Goal: Information Seeking & Learning: Learn about a topic

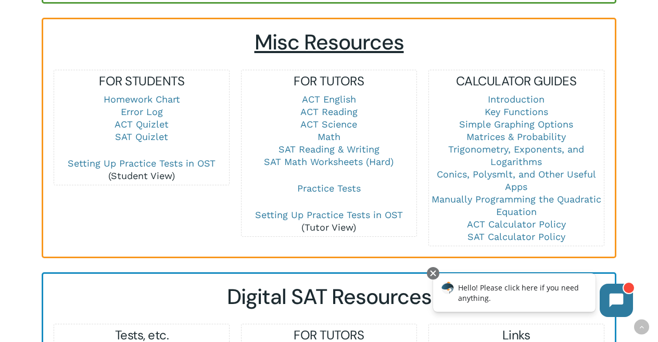
scroll to position [707, 0]
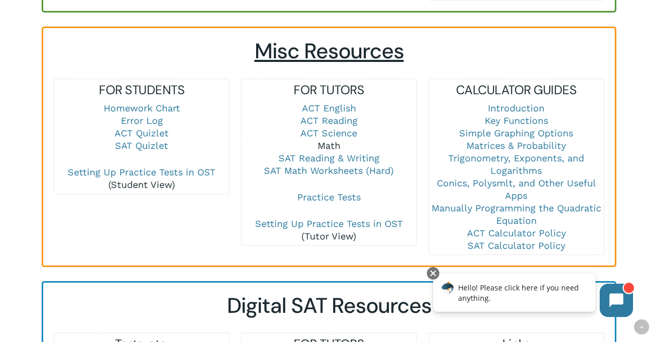
click at [335, 140] on link "Math" at bounding box center [329, 145] width 23 height 11
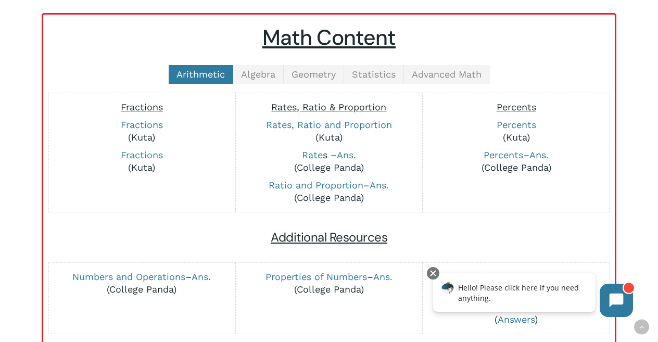
scroll to position [236, 0]
click at [139, 122] on link "Fractions" at bounding box center [142, 125] width 42 height 11
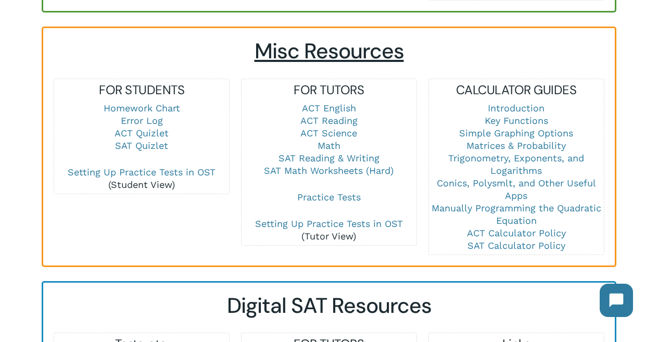
scroll to position [717, 0]
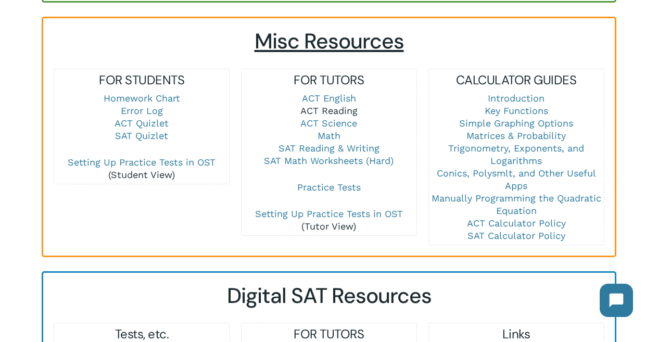
click at [342, 105] on link "ACT Reading" at bounding box center [328, 110] width 57 height 11
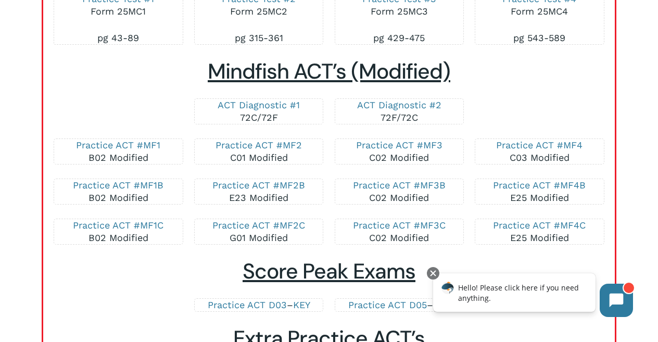
scroll to position [1968, 0]
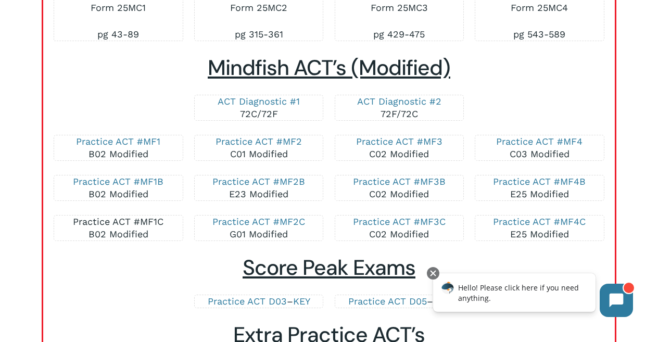
click at [150, 227] on link "Practice ACT #MF1C" at bounding box center [118, 221] width 91 height 11
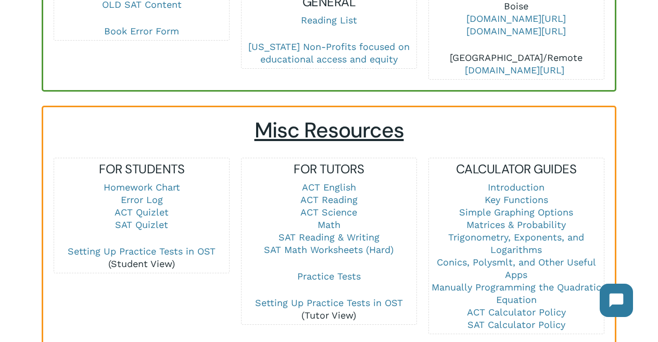
scroll to position [634, 0]
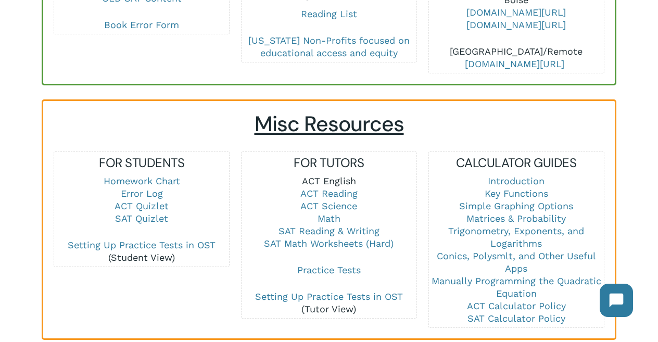
click at [343, 175] on link "ACT English" at bounding box center [329, 180] width 54 height 11
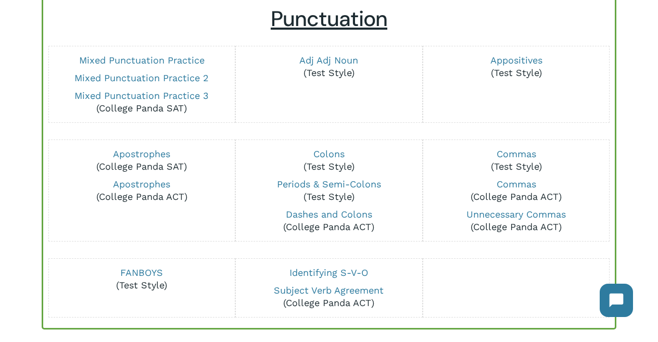
scroll to position [129, 0]
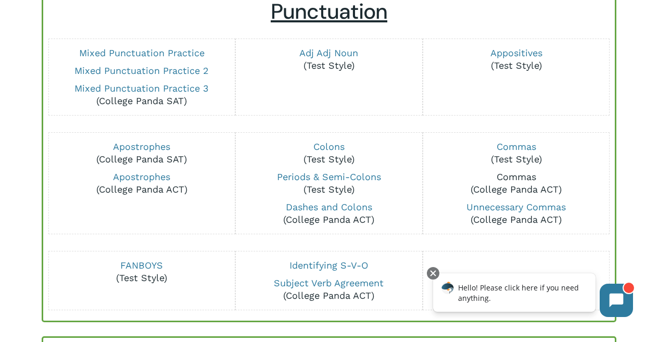
click at [526, 172] on link "Commas" at bounding box center [517, 176] width 40 height 11
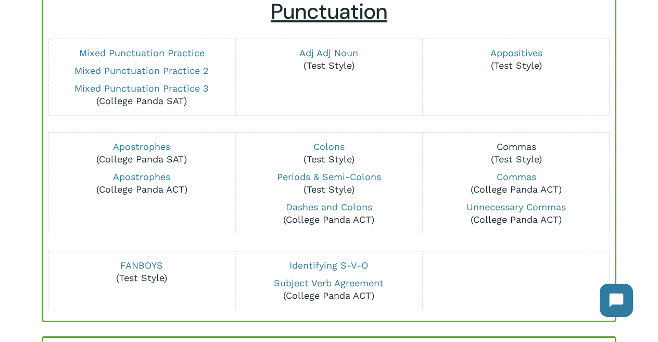
click at [517, 147] on link "Commas" at bounding box center [517, 146] width 40 height 11
